Goal: Task Accomplishment & Management: Use online tool/utility

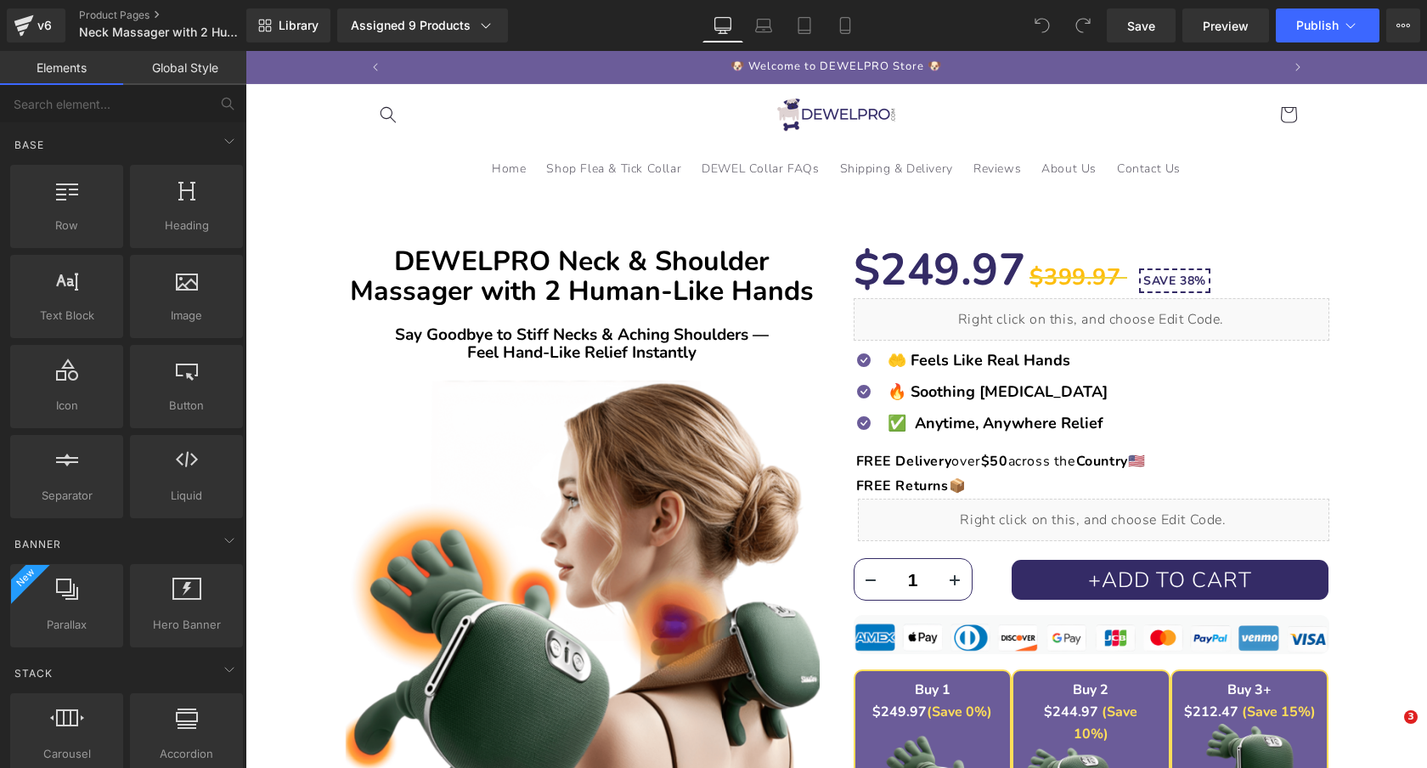
click at [733, 271] on span "DEWELPRO Neck & Shoulder Massager with 2 Human-Like Hands" at bounding box center [582, 276] width 464 height 66
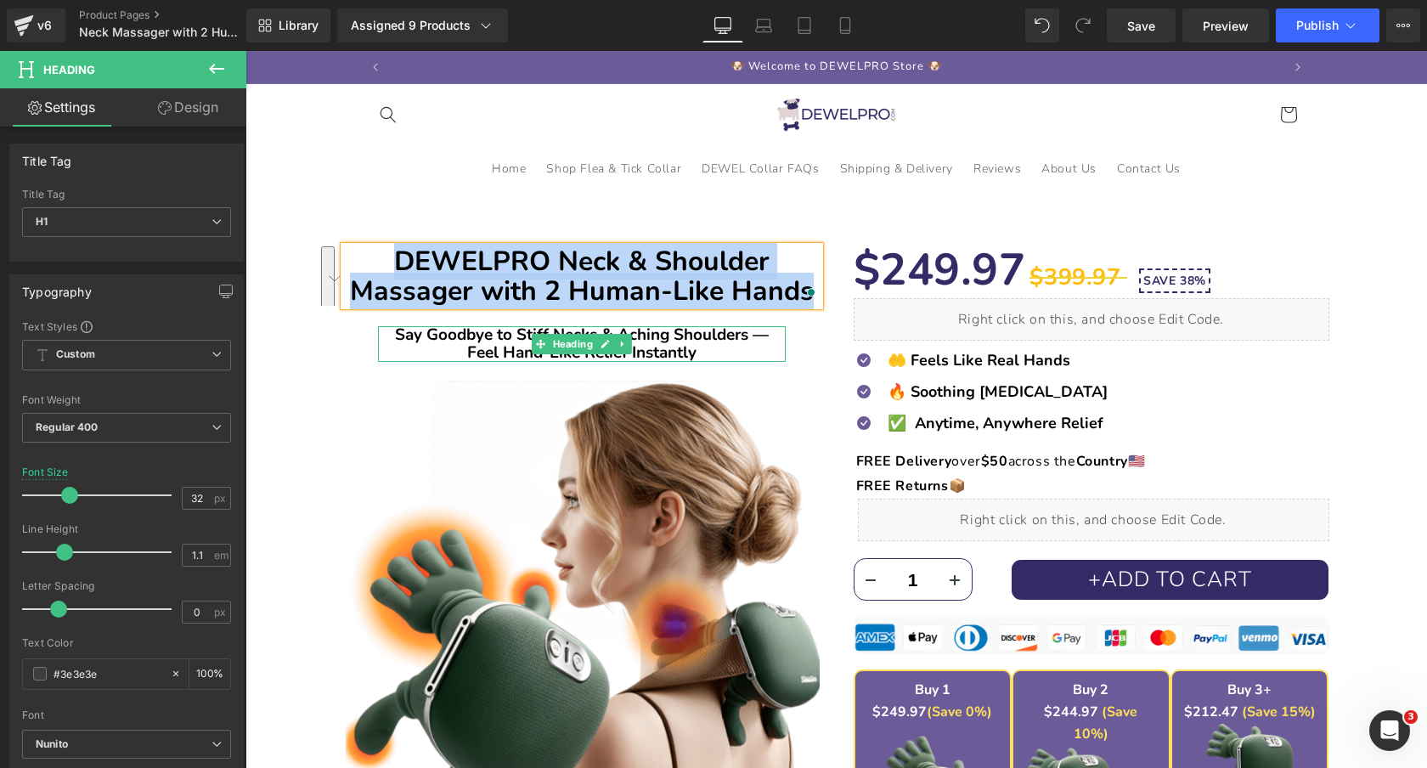
click at [732, 336] on b "Say Goodbye to Stiff Necks & Aching Shoulders — Feel Hand-Like Relief Instantly" at bounding box center [582, 344] width 374 height 40
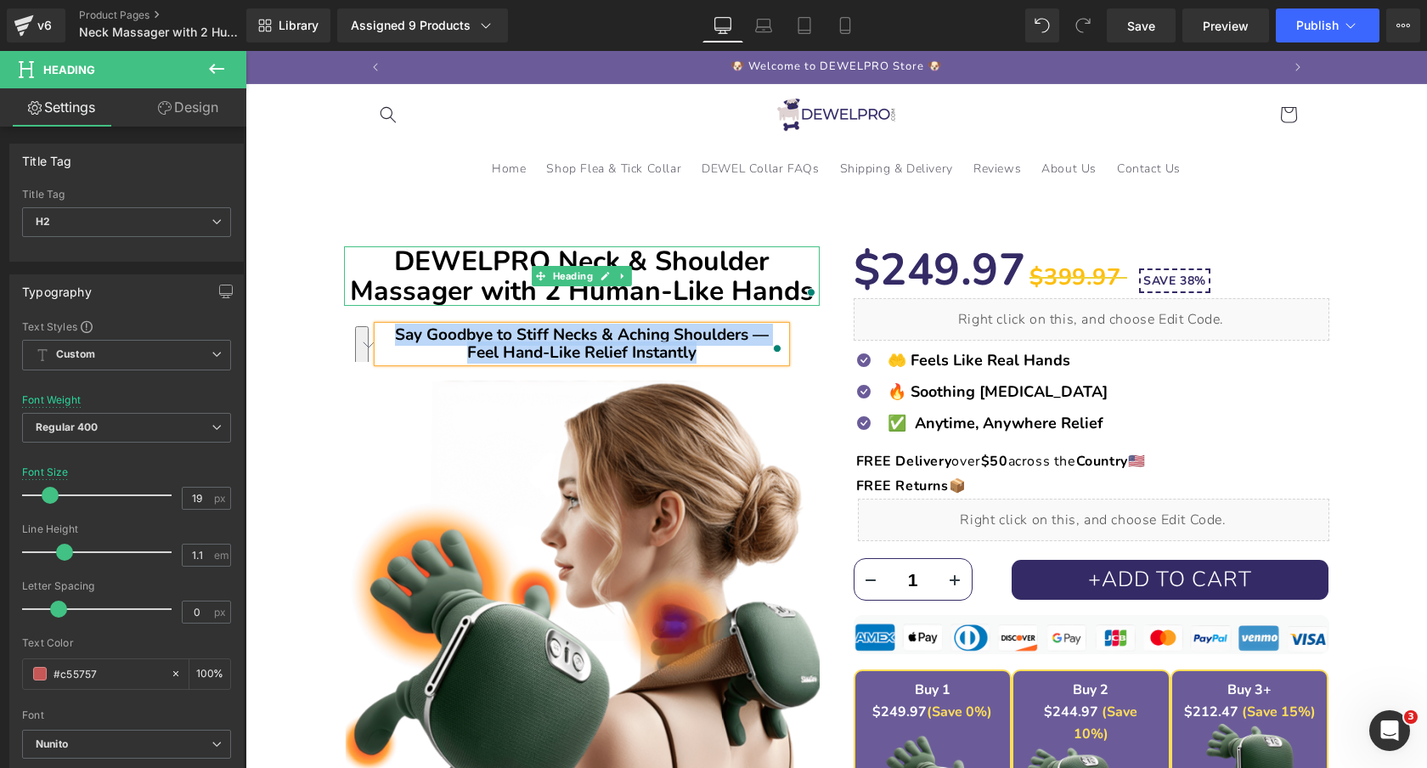
click at [738, 275] on span "DEWELPRO Neck & Shoulder Massager with 2 Human-Like Hands" at bounding box center [582, 276] width 464 height 66
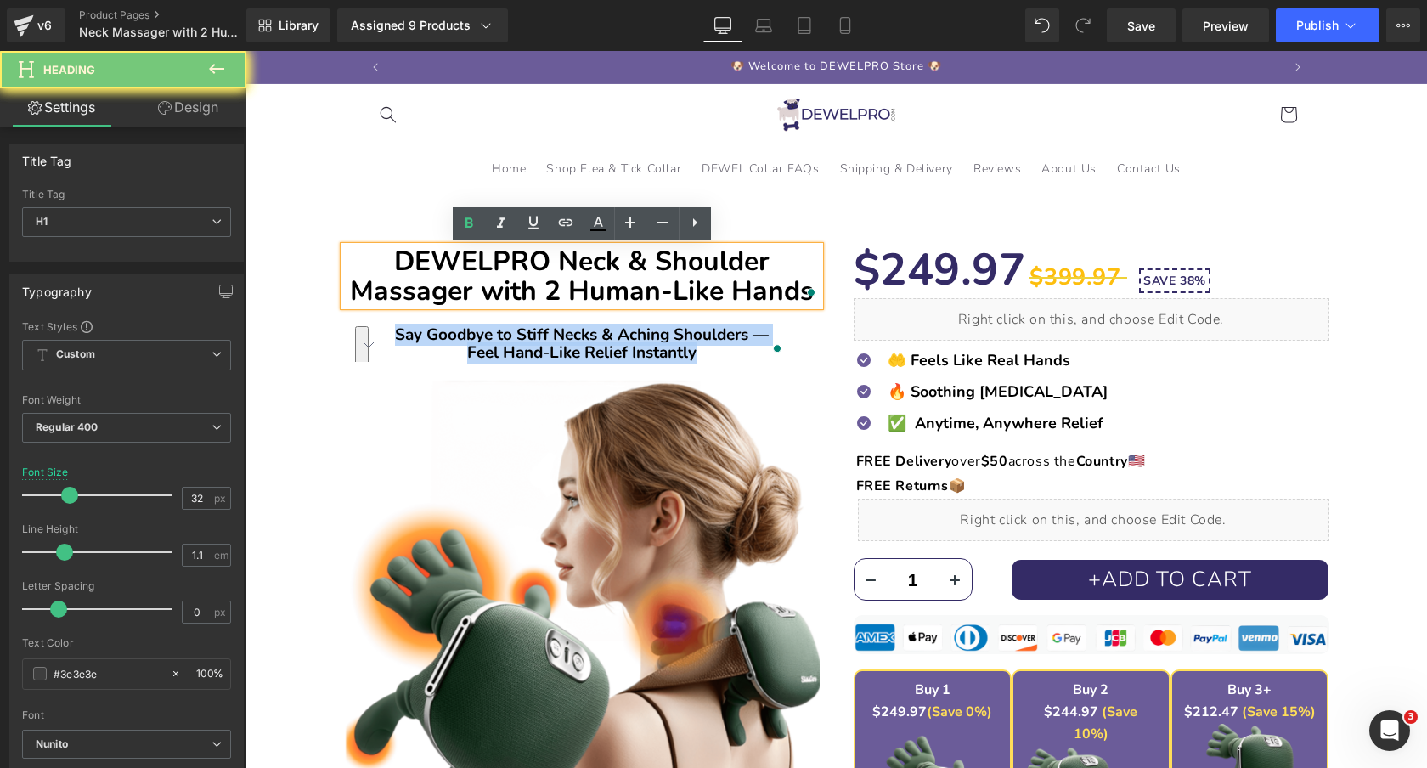
click at [738, 275] on span "DEWELPRO Neck & Shoulder Massager with 2 Human-Like Hands" at bounding box center [582, 276] width 464 height 66
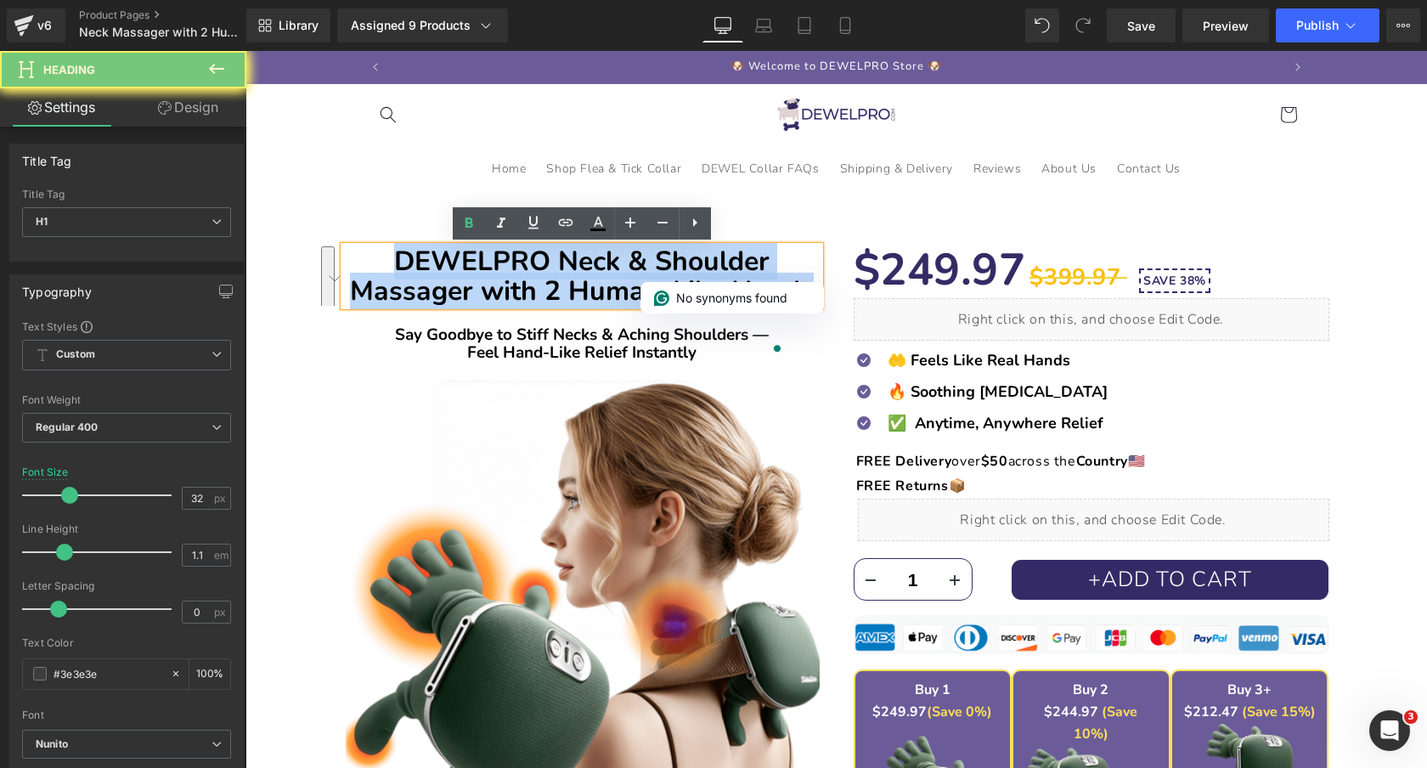
paste div "To enrich screen reader interactions, please activate Accessibility in Grammarl…"
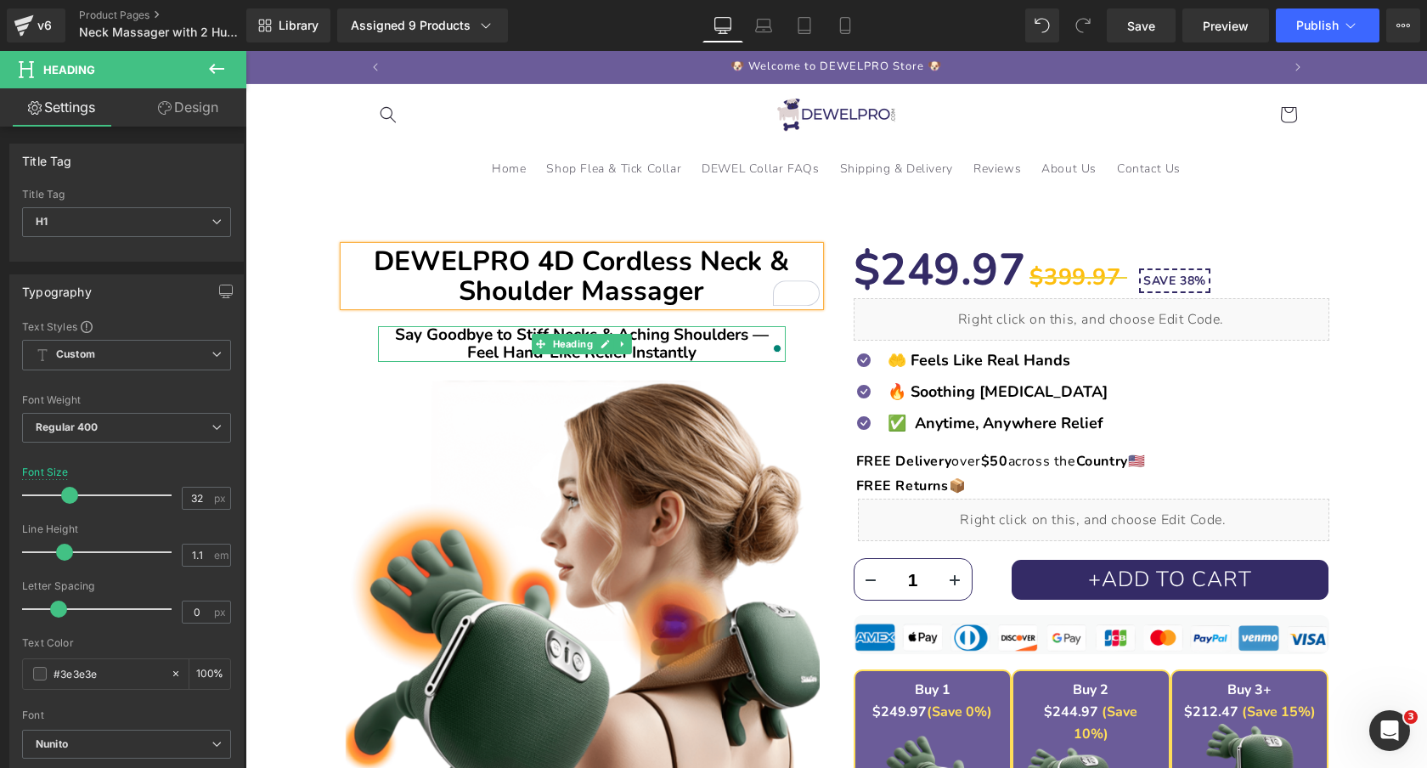
click at [485, 339] on b "Say Goodbye to Stiff Necks & Aching Shoulders — Feel Hand-Like Relief Instantly" at bounding box center [582, 344] width 374 height 40
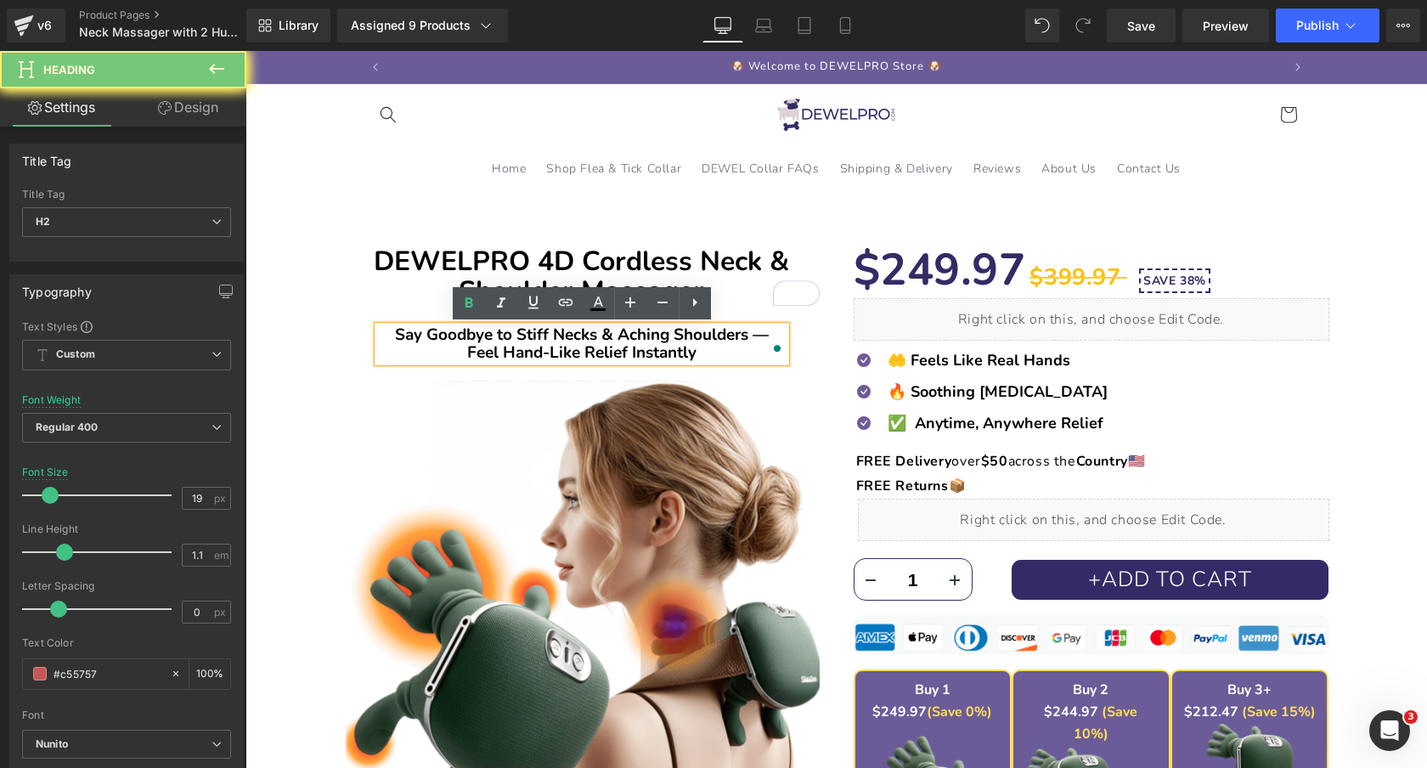
click at [485, 339] on b "Say Goodbye to Stiff Necks & Aching Shoulders — Feel Hand-Like Relief Instantly" at bounding box center [582, 344] width 374 height 40
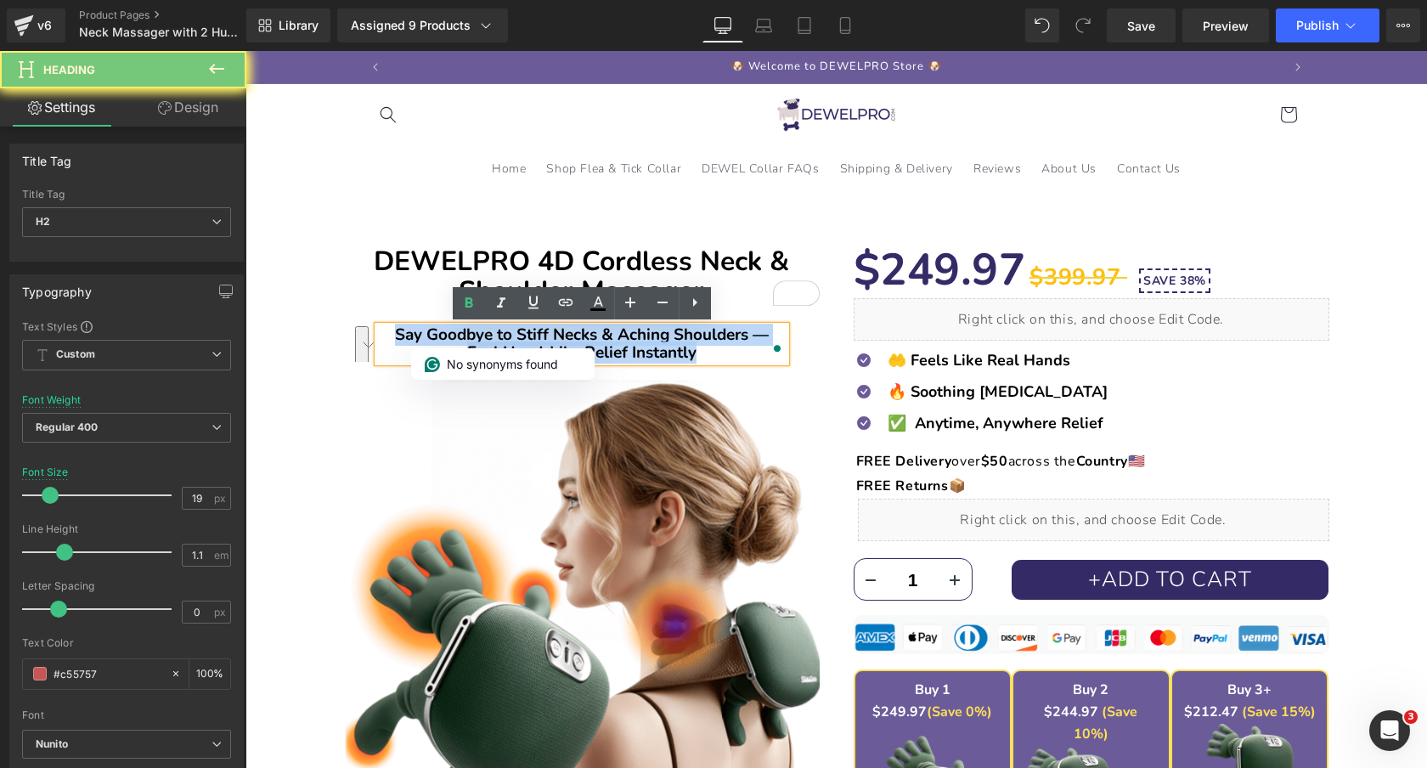
paste div "To enrich screen reader interactions, please activate Accessibility in Grammarl…"
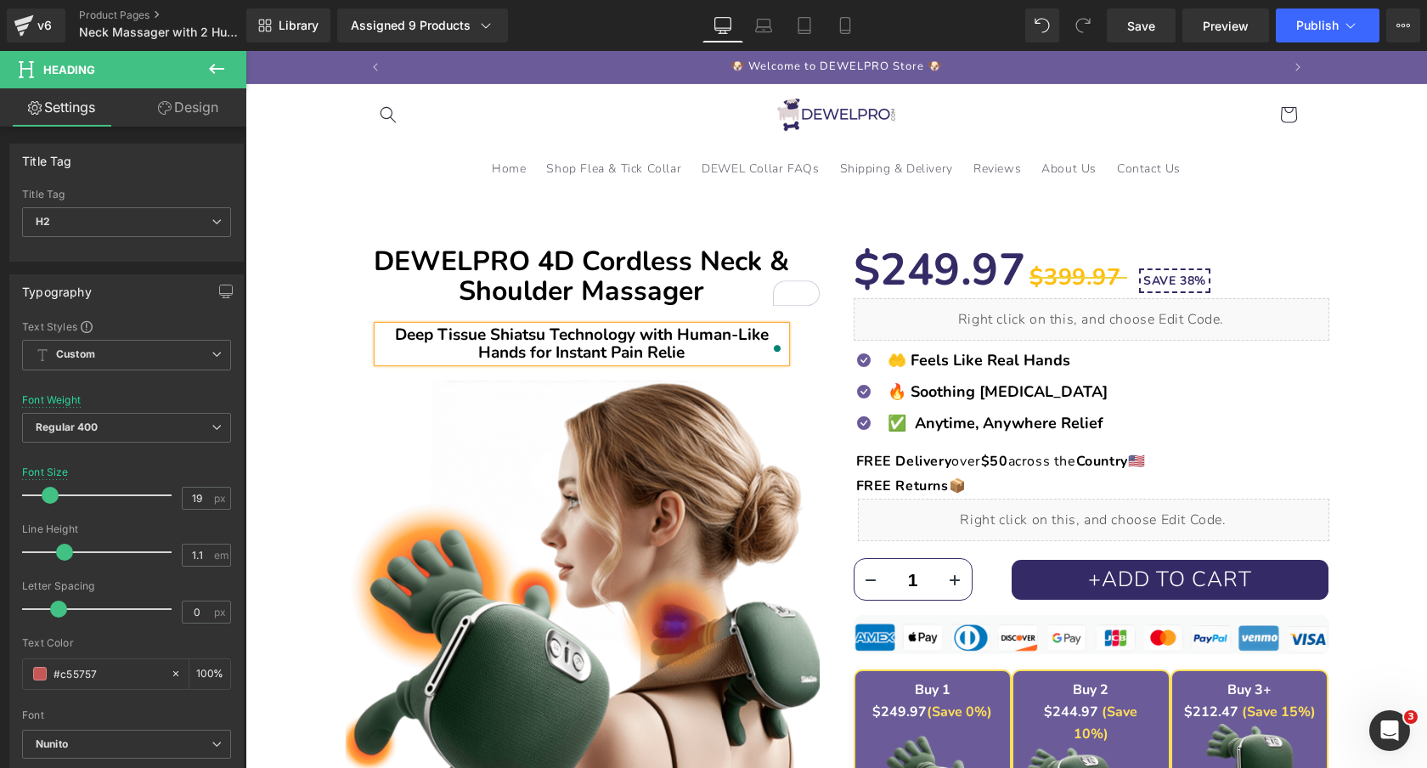
click at [333, 314] on div "DEWELPRO 4D Cordless Neck & Shoulder Massager Heading Deep Tissue Shiatsu Techn…" at bounding box center [582, 601] width 510 height 743
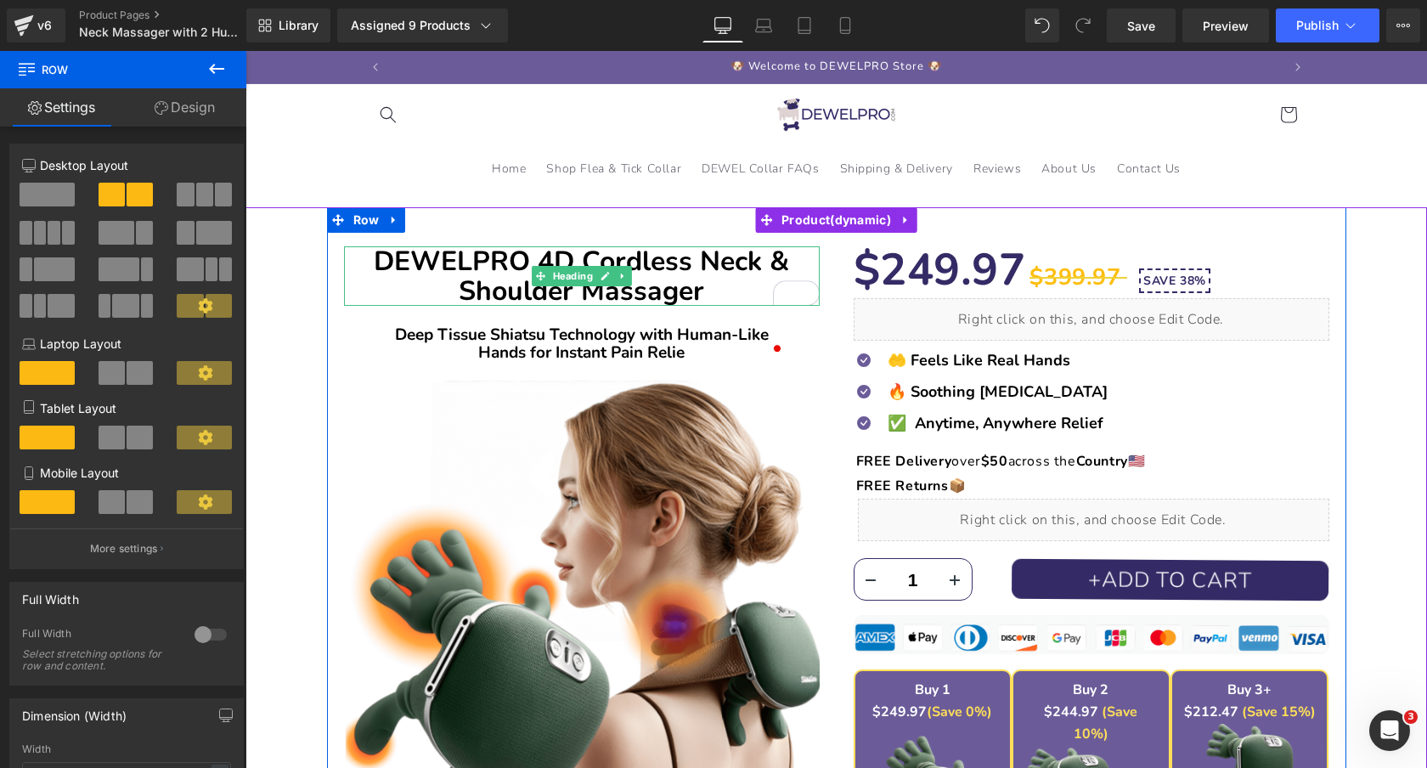
click at [718, 256] on b "DEWELPRO 4D Cordless Neck & Shoulder Massager" at bounding box center [581, 276] width 415 height 66
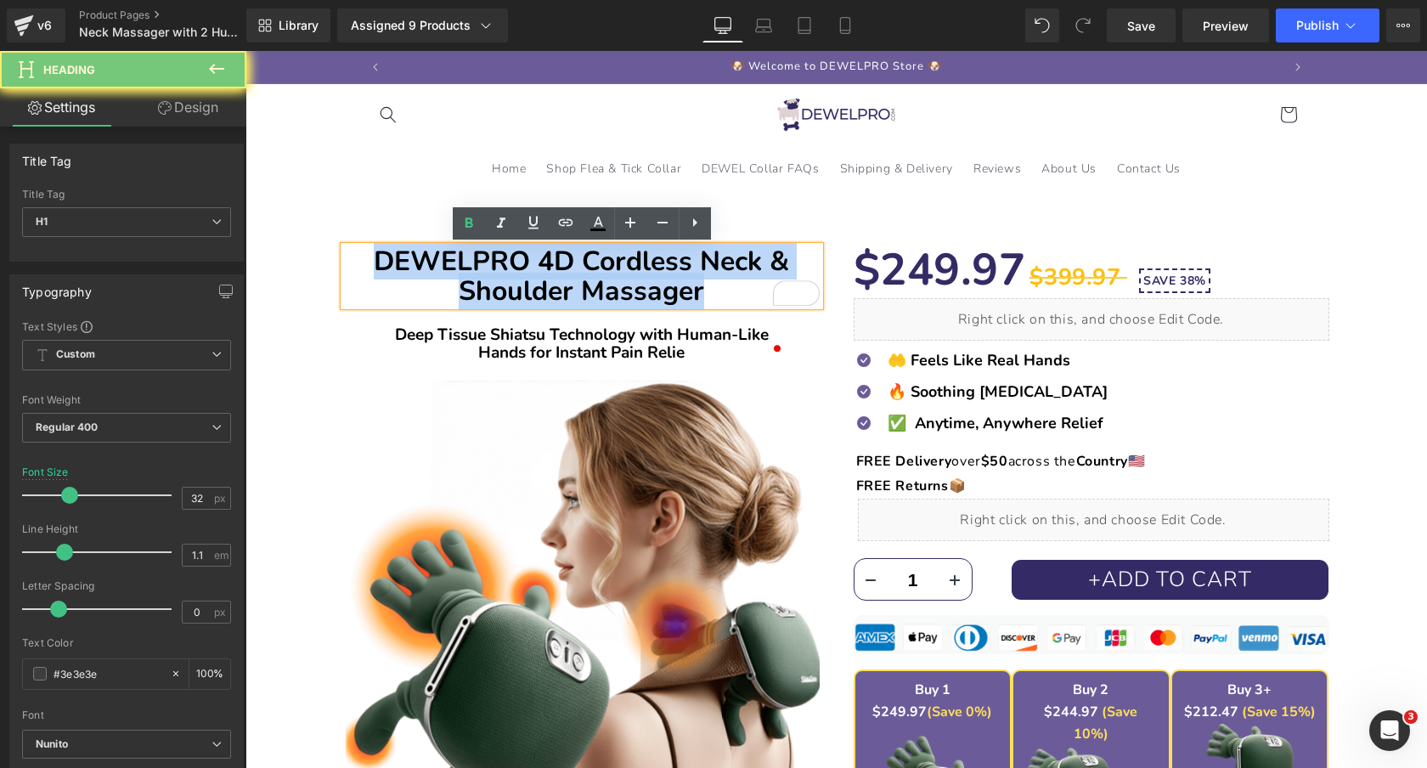
click at [718, 256] on b "DEWELPRO 4D Cordless Neck & Shoulder Massager" at bounding box center [581, 276] width 415 height 66
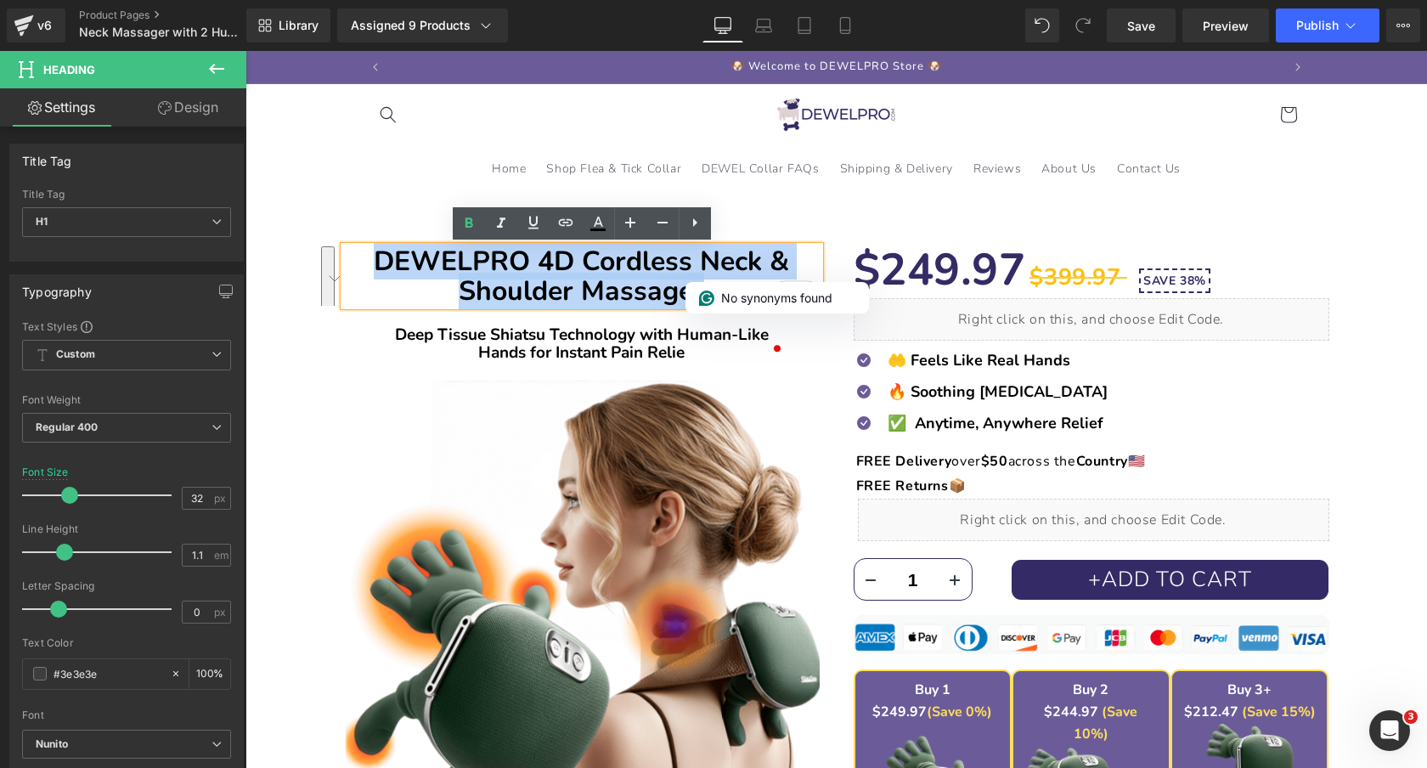
click at [691, 258] on b "DEWELPRO 4D Cordless Neck & Shoulder Massager" at bounding box center [581, 276] width 415 height 66
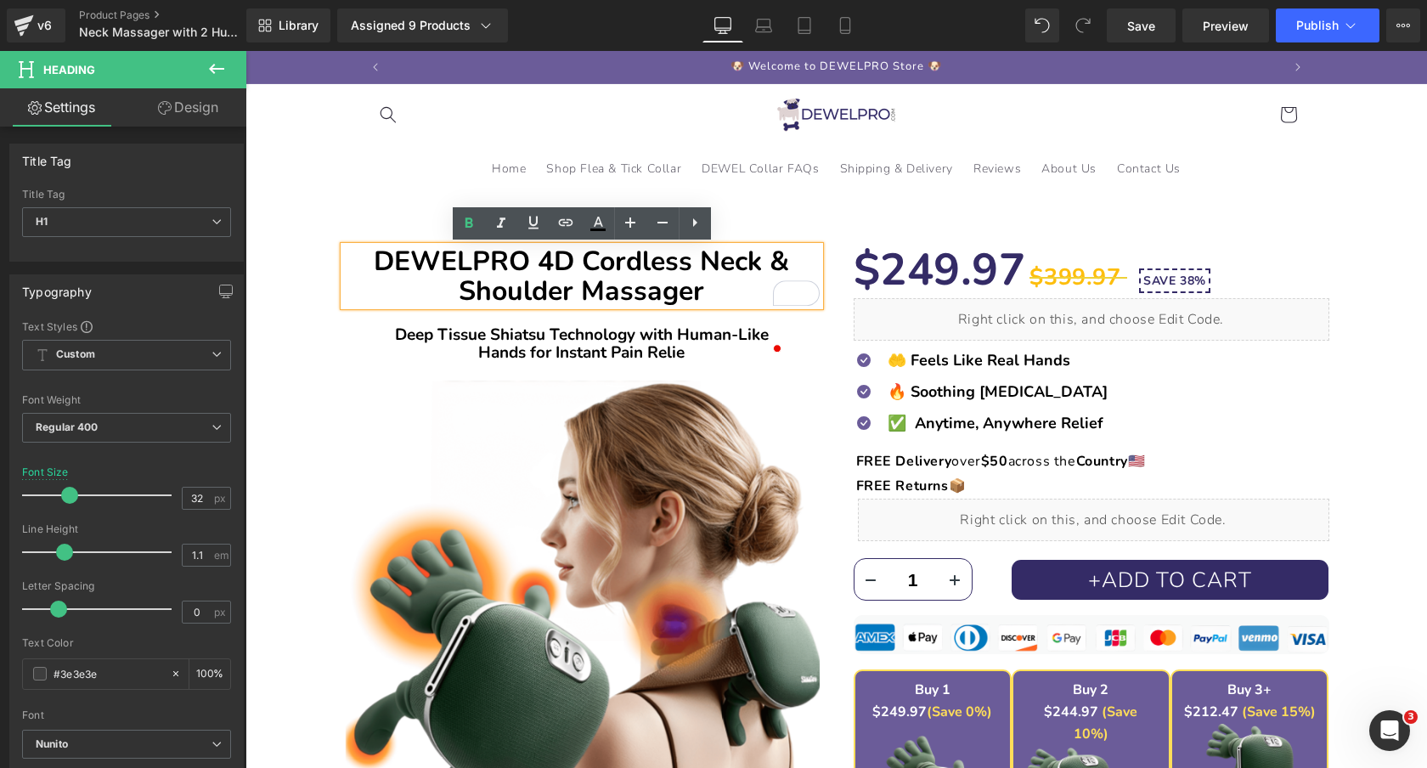
click at [308, 251] on div "DEWELPRO 4D Cordless Neck & Shoulder Massager Heading Deep Tissue Shiatsu Techn…" at bounding box center [836, 655] width 1165 height 897
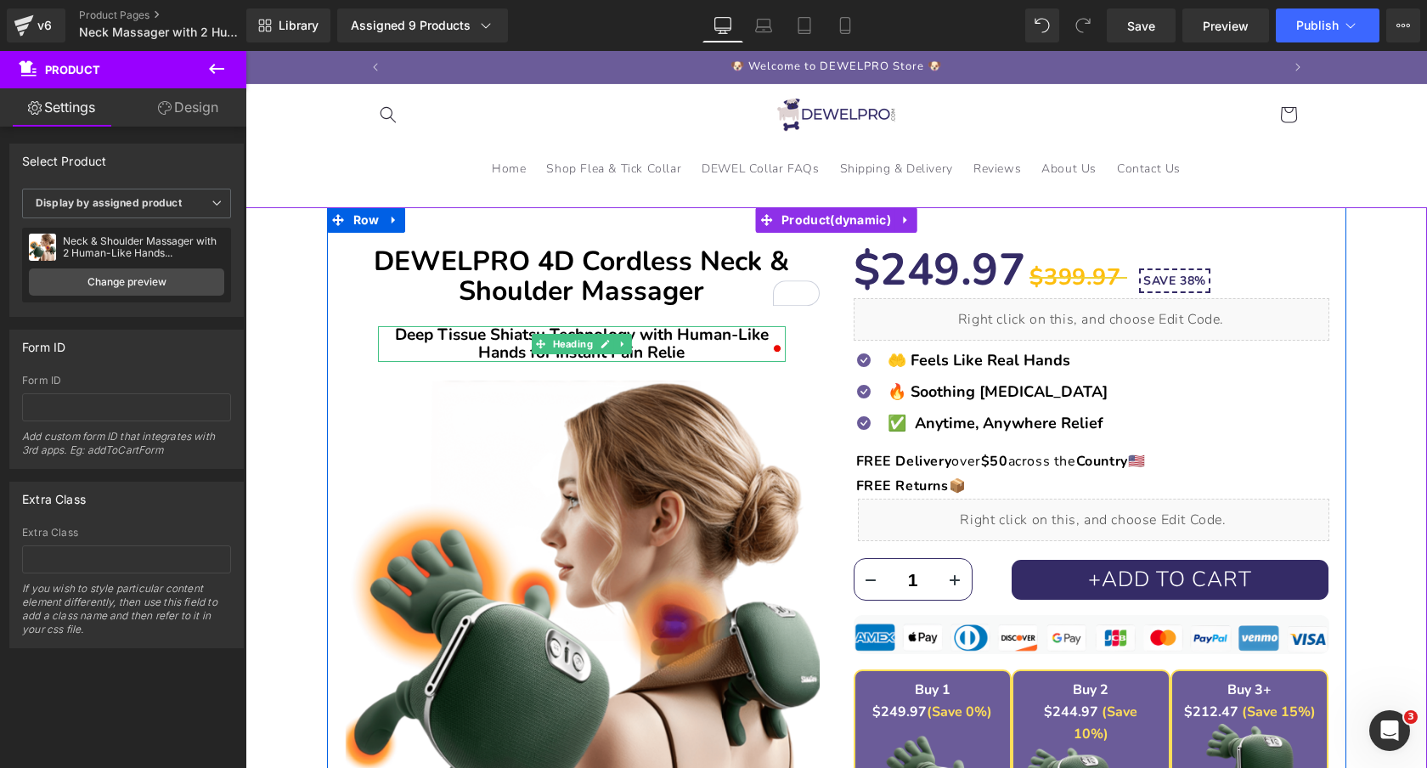
click at [697, 340] on b "Deep Tissue Shiatsu Technology with Human-Like Hands for Instant Pain Relie" at bounding box center [582, 344] width 374 height 40
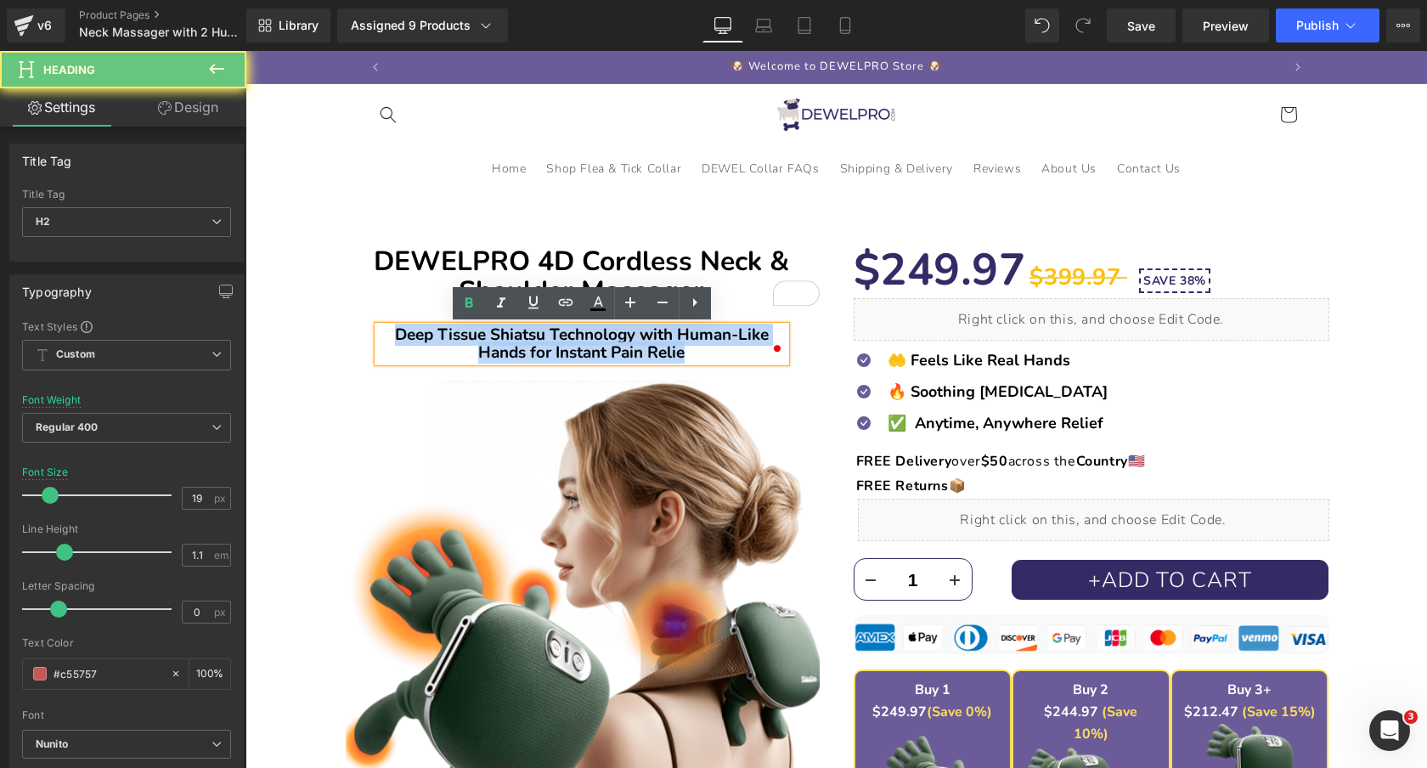
click at [697, 340] on b "Deep Tissue Shiatsu Technology with Human-Like Hands for Instant Pain Relie" at bounding box center [582, 344] width 374 height 40
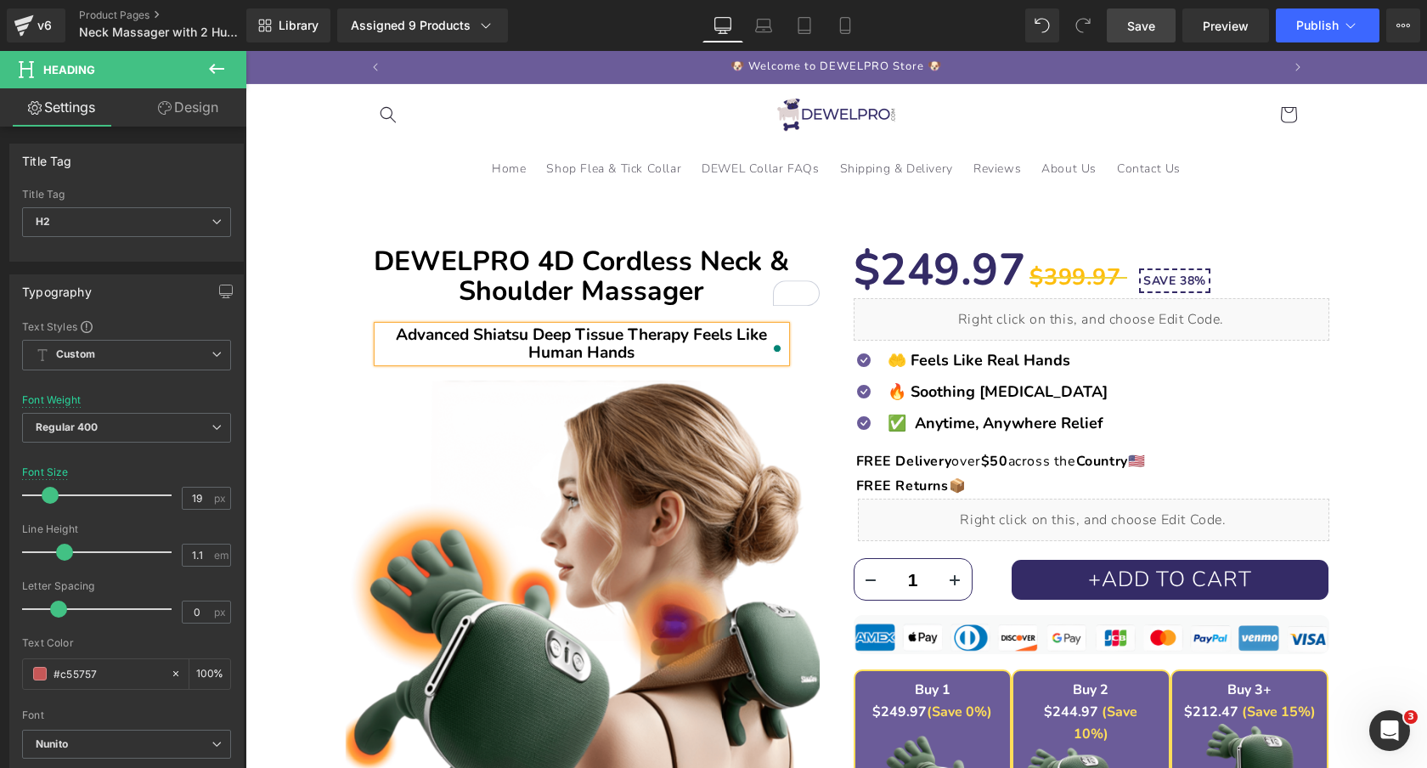
click at [1138, 25] on span "Save" at bounding box center [1141, 26] width 28 height 18
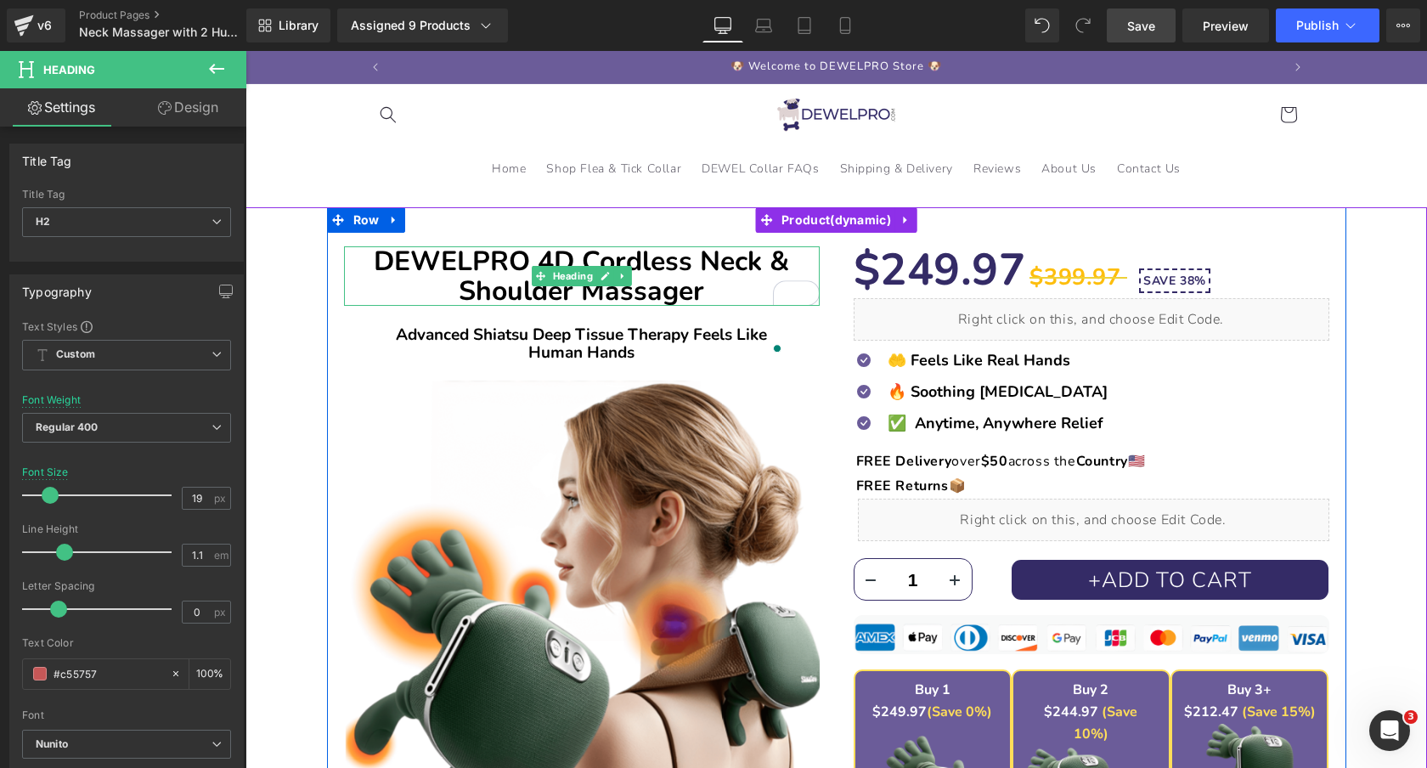
click at [738, 278] on b "DEWELPRO 4D Cordless Neck & Shoulder Massager" at bounding box center [581, 276] width 415 height 66
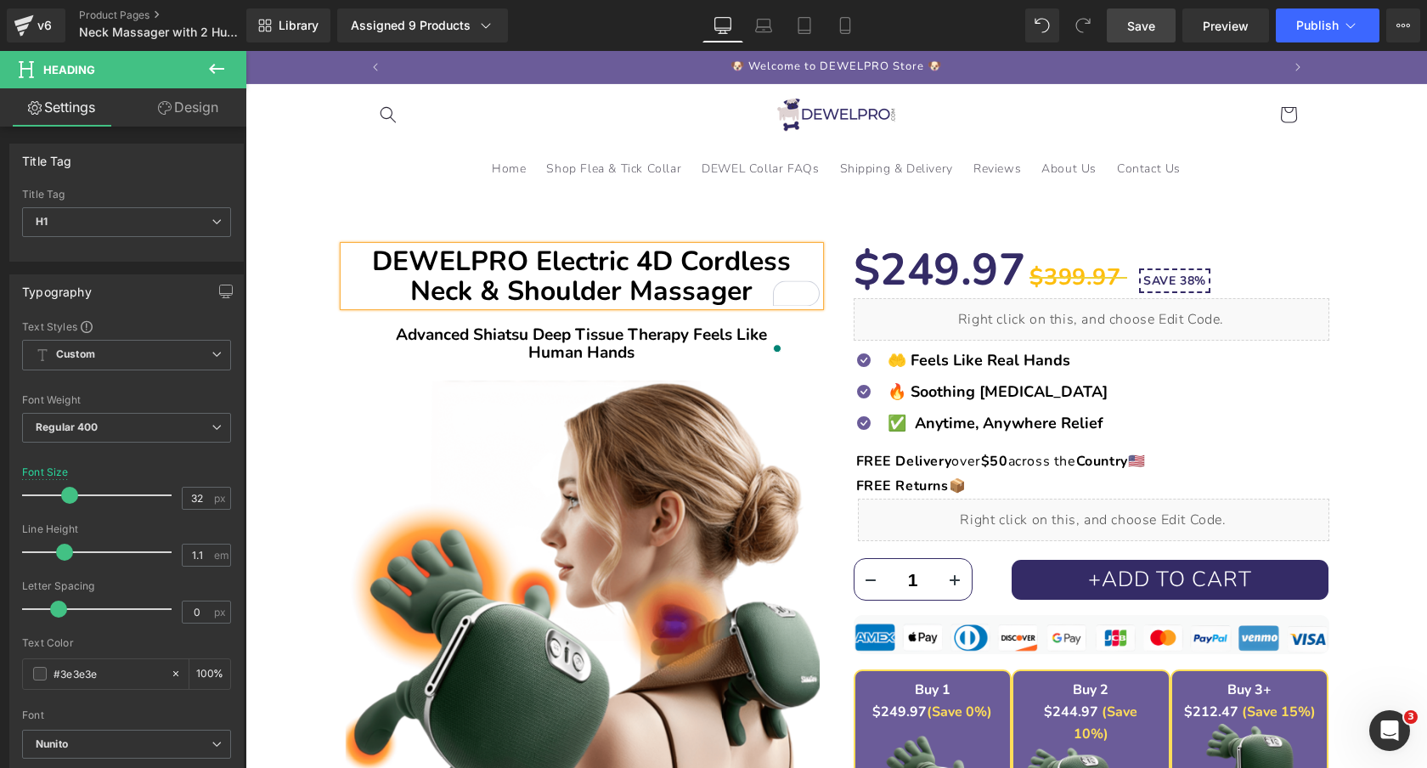
click at [297, 271] on div "DEWELPRO Electric 4D Cordless Neck & Shoulder Massager Heading Advanced Shiatsu…" at bounding box center [836, 655] width 1165 height 897
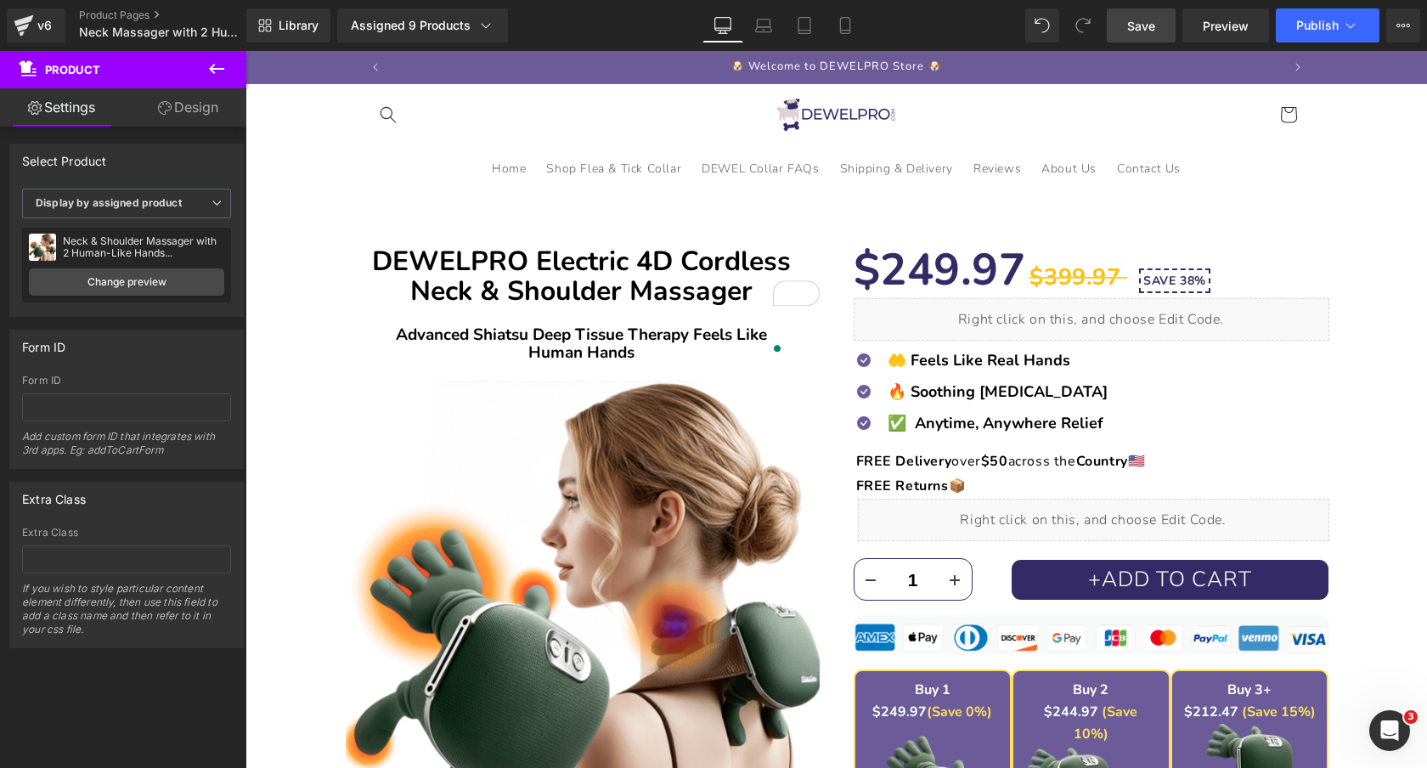
click at [1140, 20] on span "Save" at bounding box center [1141, 26] width 28 height 18
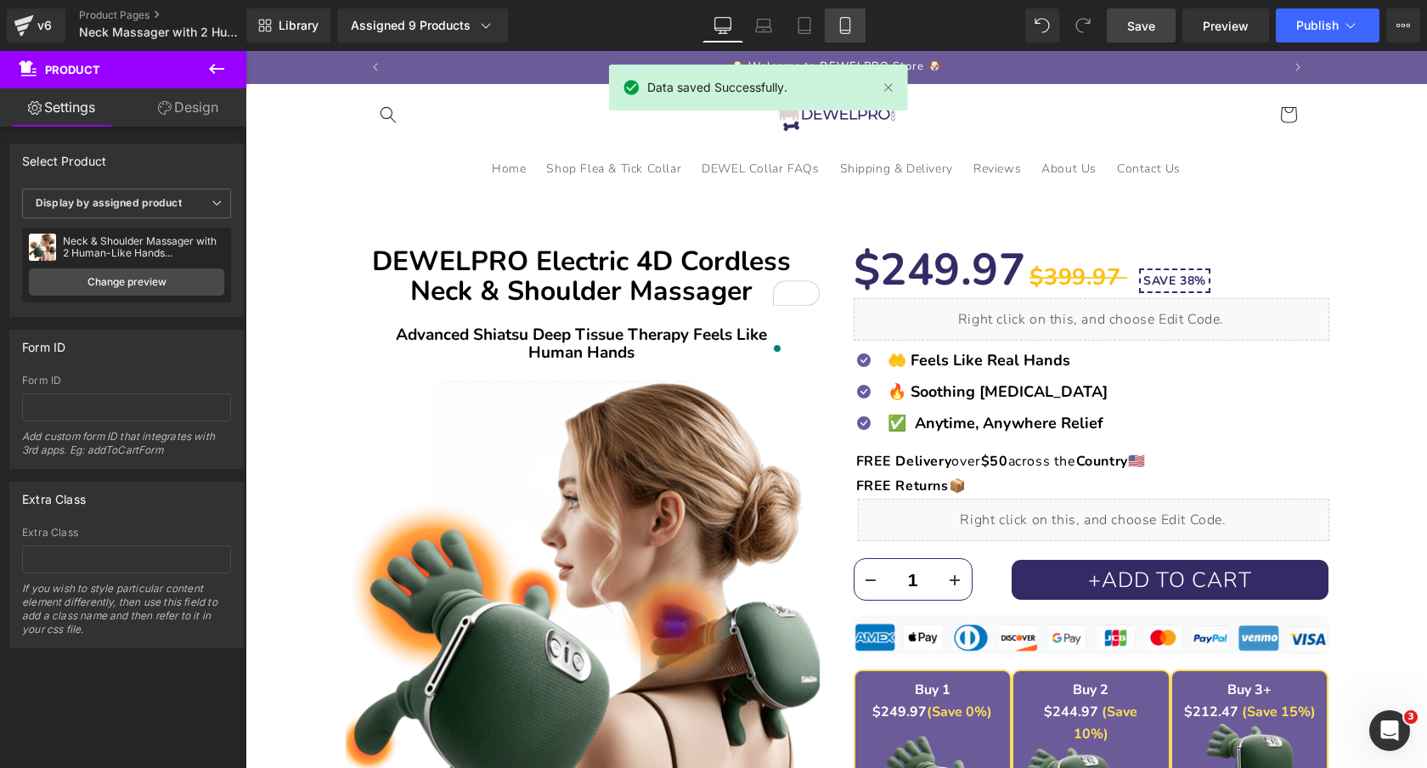
click at [829, 28] on link "Mobile" at bounding box center [845, 25] width 41 height 34
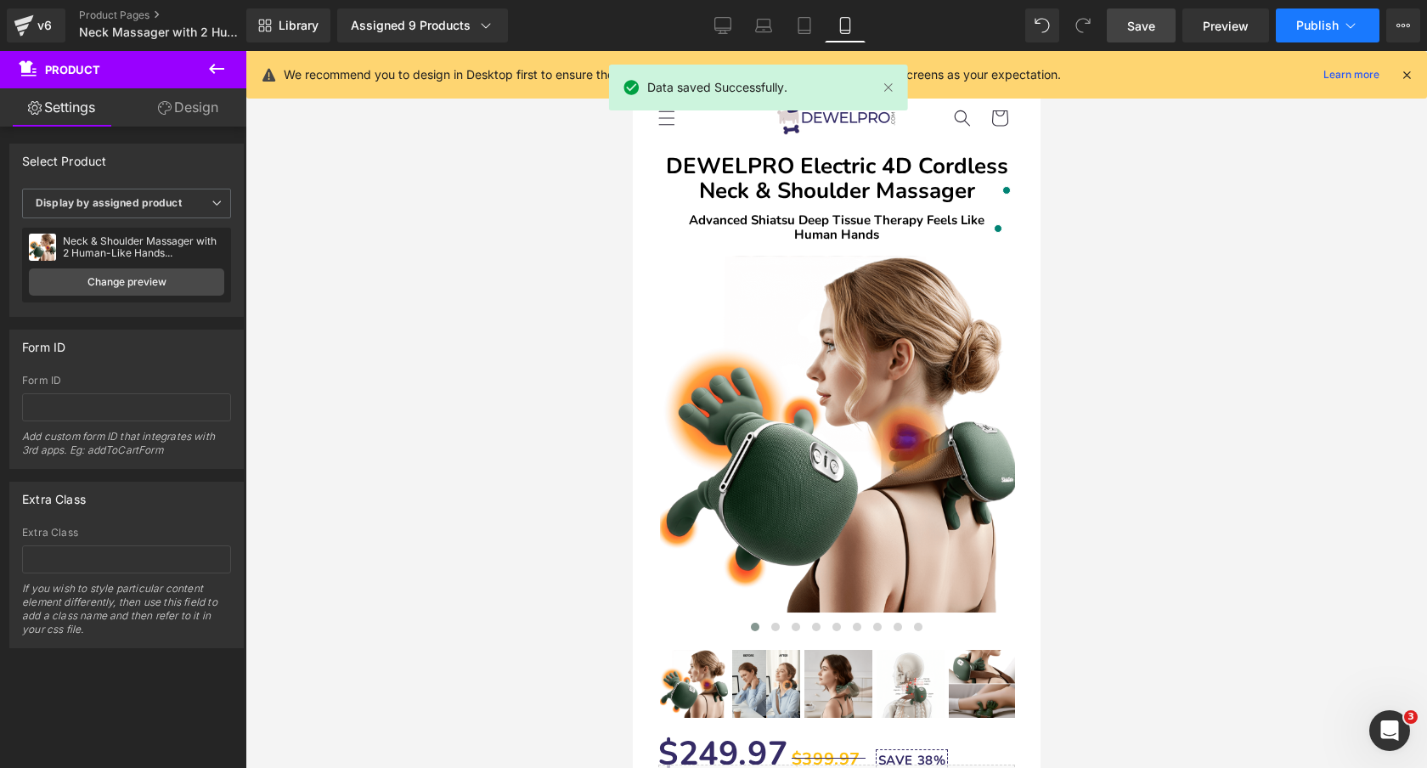
click at [1319, 20] on span "Publish" at bounding box center [1318, 26] width 42 height 14
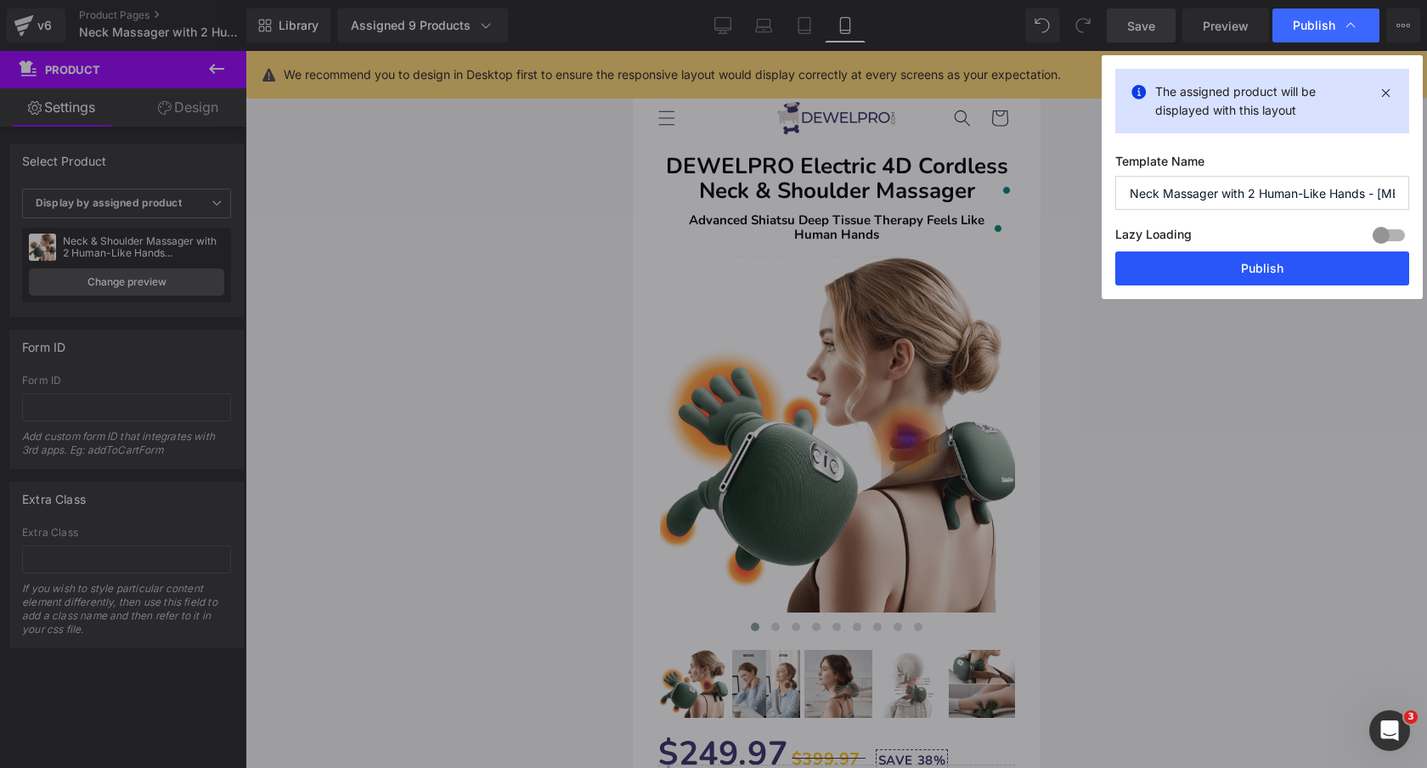
click at [1235, 274] on button "Publish" at bounding box center [1263, 268] width 294 height 34
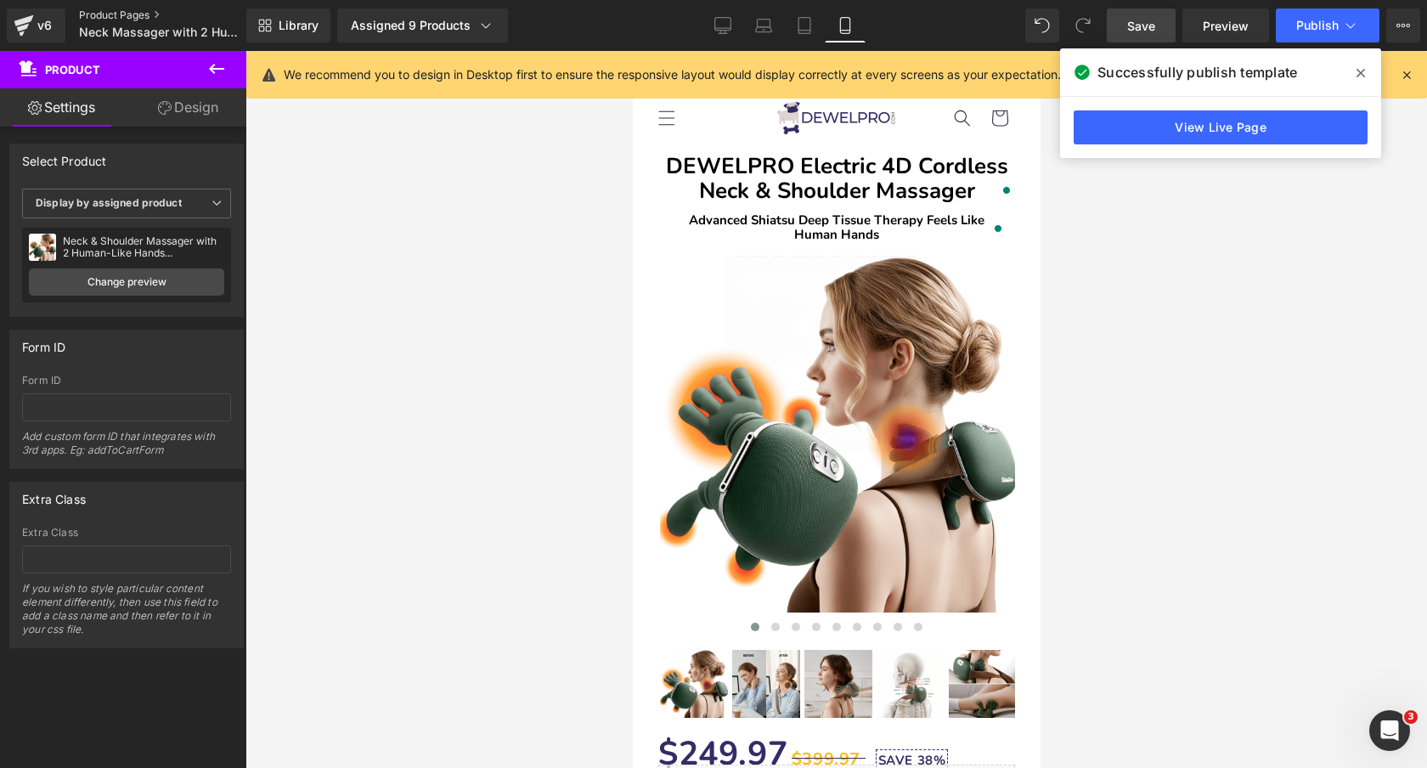
click at [104, 11] on link "Product Pages" at bounding box center [176, 15] width 195 height 14
